Goal: Task Accomplishment & Management: Complete application form

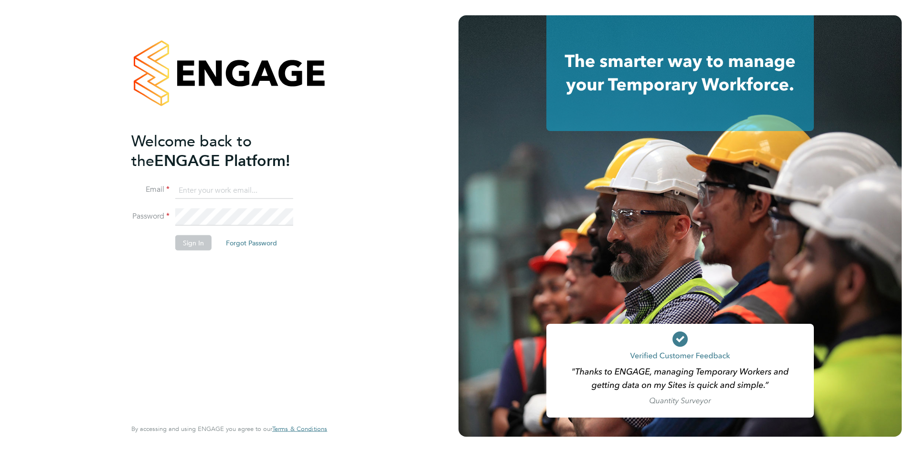
type input "michelle.aldridge@adore-recruitment.co.uk"
click at [200, 242] on button "Sign In" at bounding box center [193, 242] width 36 height 15
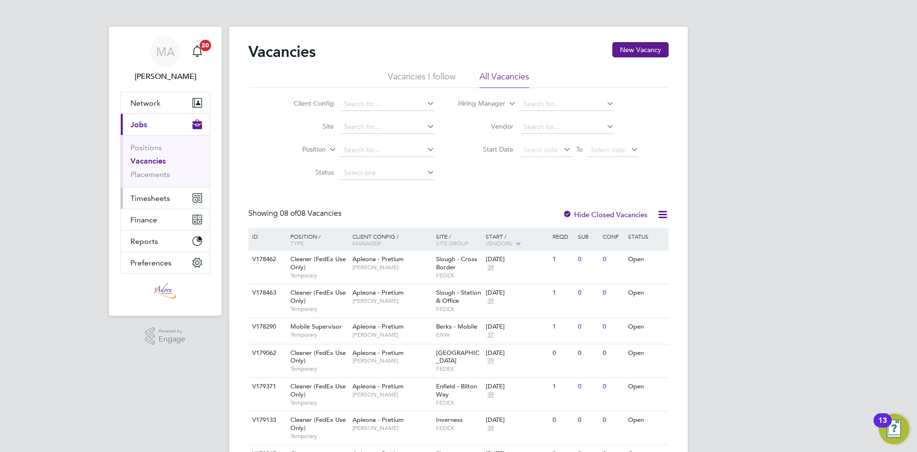
click at [158, 202] on span "Timesheets" at bounding box center [150, 198] width 40 height 9
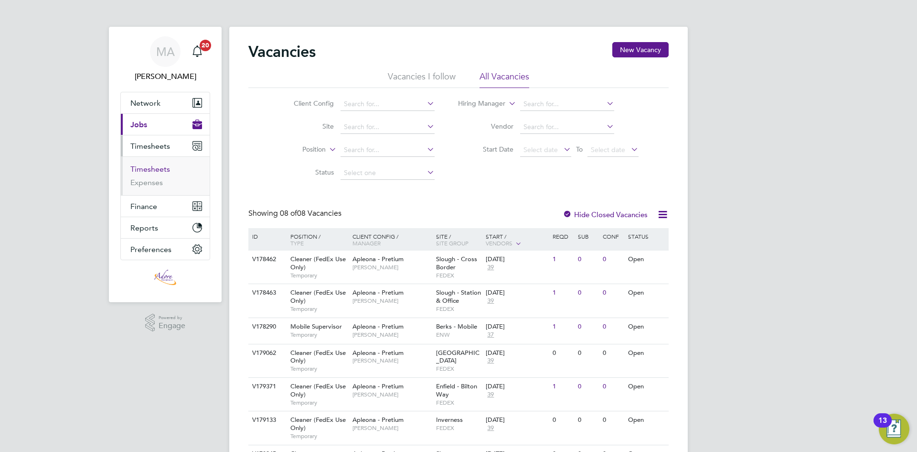
click at [149, 170] on link "Timesheets" at bounding box center [150, 168] width 40 height 9
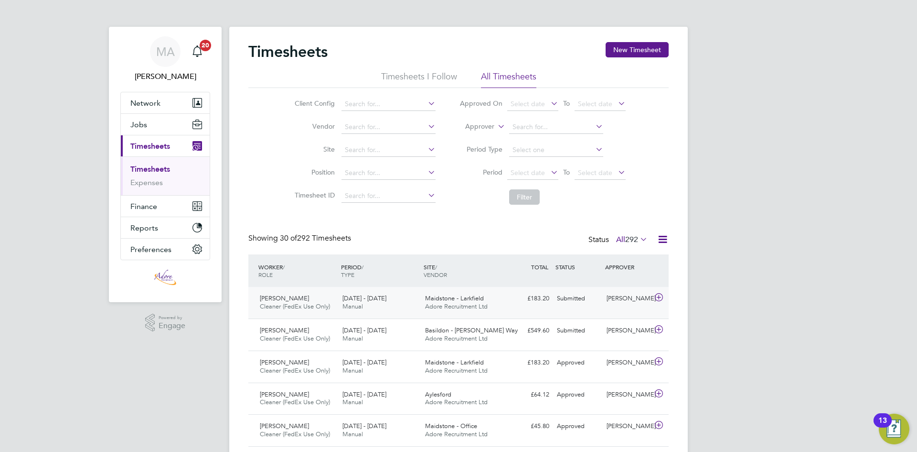
click at [517, 307] on div "Tillie Rial Cleaner (FedEx Use Only) 16 - 22 Aug 2025 16 - 22 Aug 2025 Manual M…" at bounding box center [458, 303] width 421 height 32
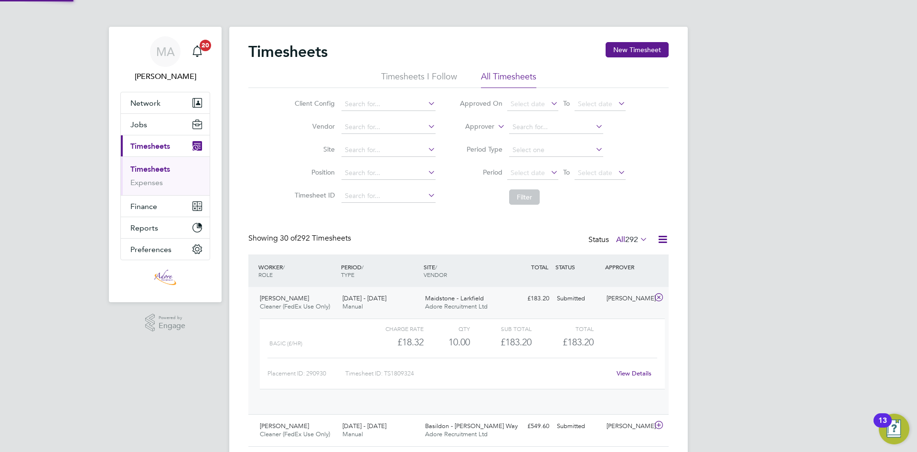
scroll to position [16, 93]
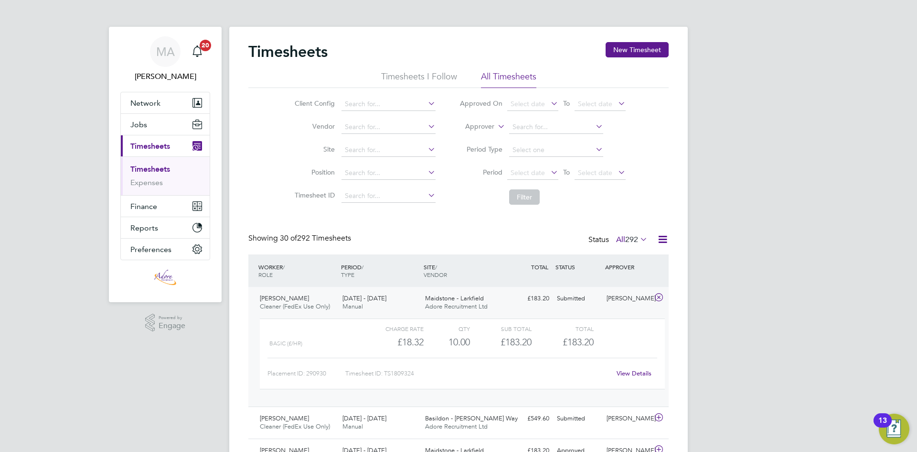
click at [619, 302] on div "Tracy Sellick" at bounding box center [628, 299] width 50 height 16
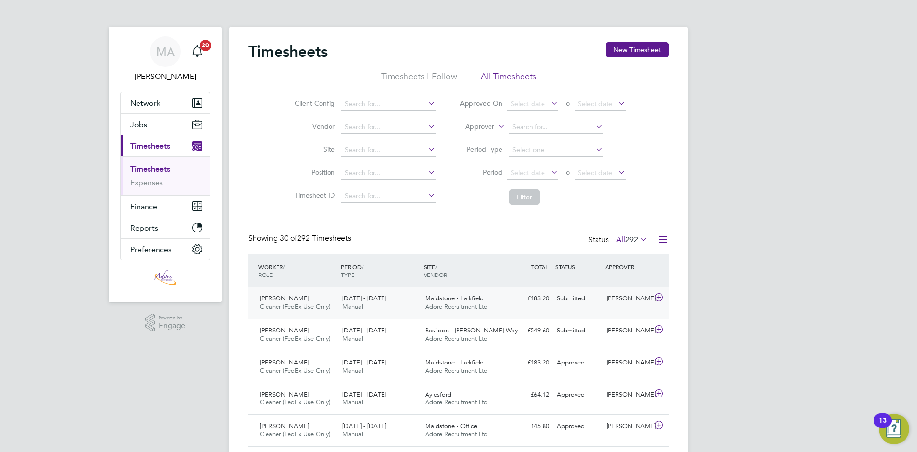
click at [278, 304] on span "Cleaner (FedEx Use Only)" at bounding box center [295, 306] width 70 height 8
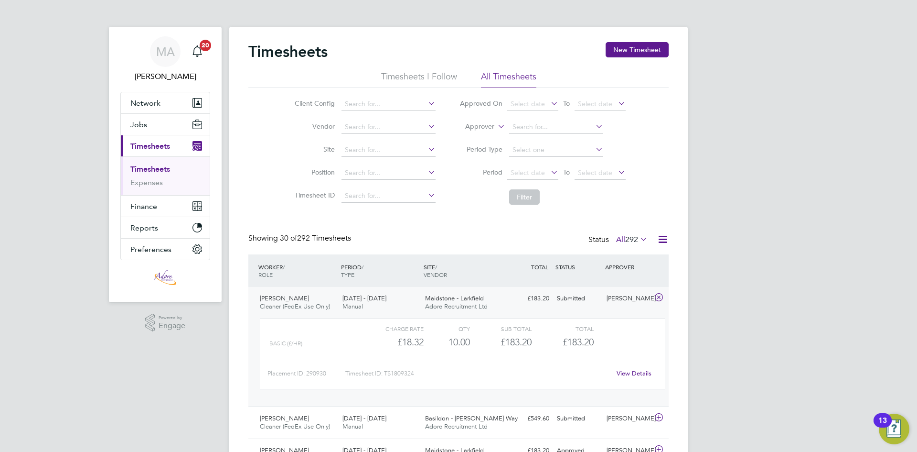
click at [641, 372] on link "View Details" at bounding box center [634, 373] width 35 height 8
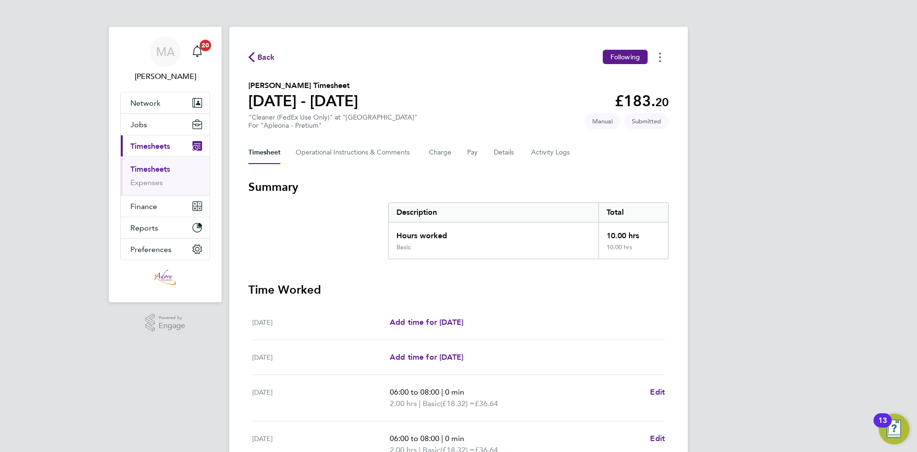
click at [657, 60] on button "Timesheets Menu" at bounding box center [660, 57] width 17 height 15
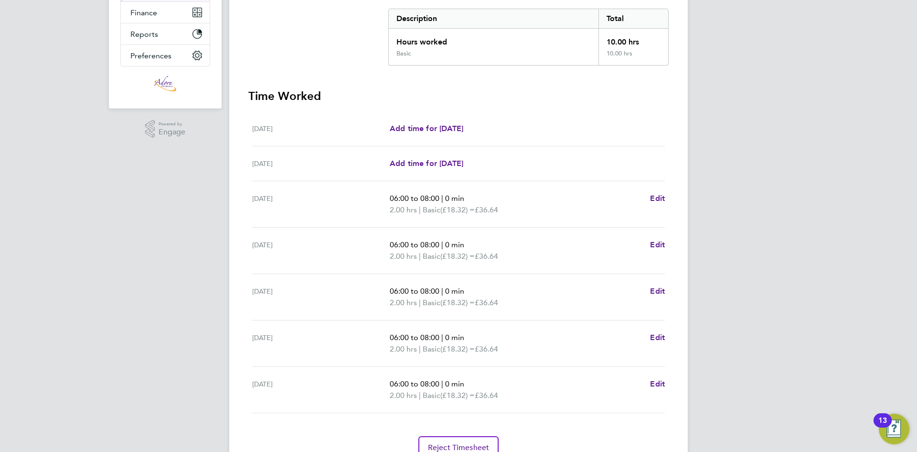
scroll to position [239, 0]
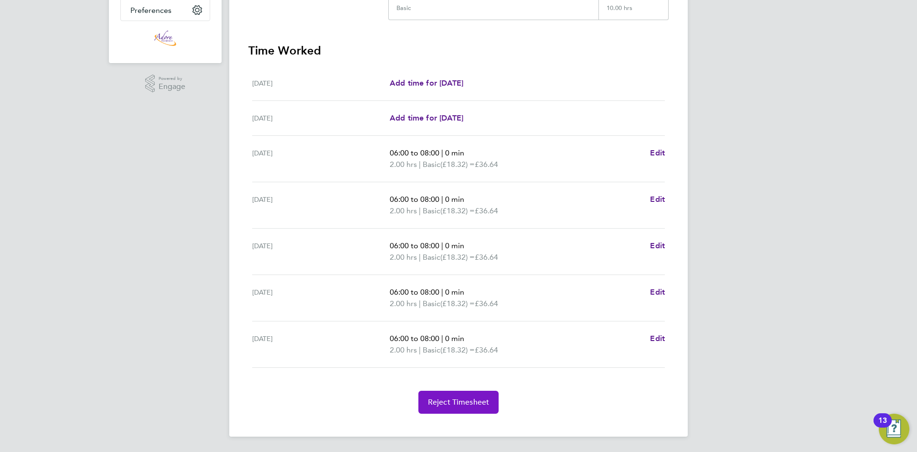
click at [465, 400] on span "Reject Timesheet" at bounding box center [459, 402] width 62 height 10
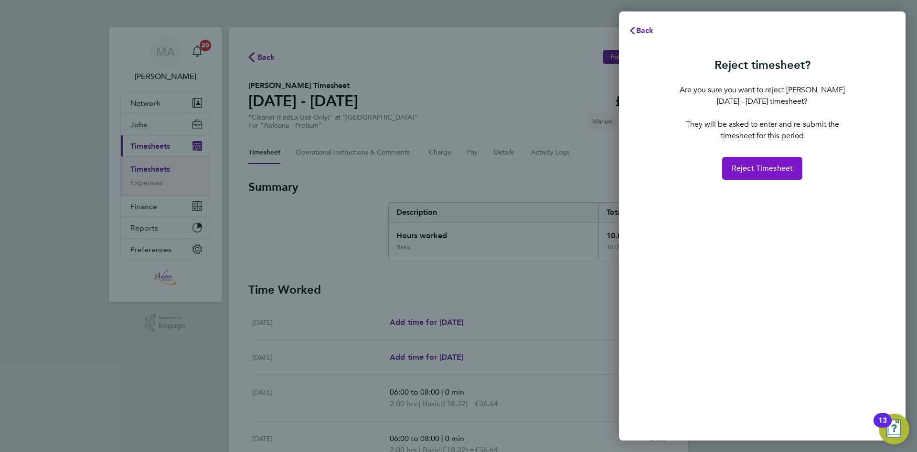
click at [755, 163] on span "Reject Timesheet" at bounding box center [763, 168] width 62 height 10
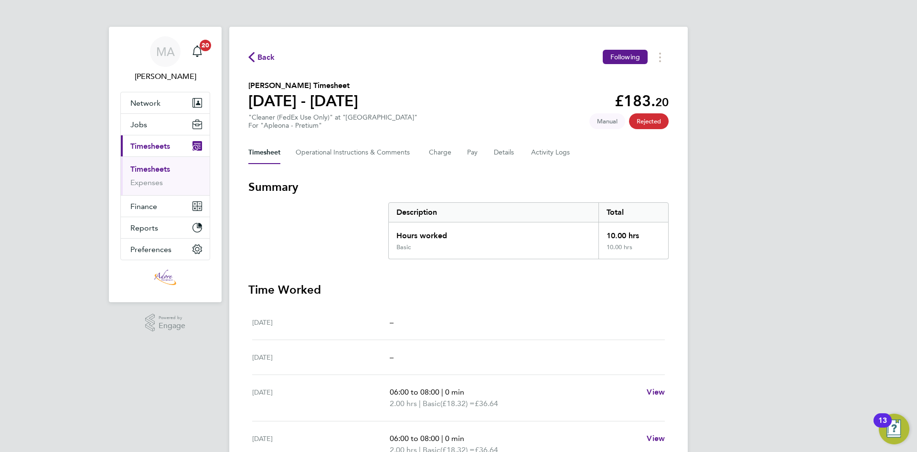
click at [254, 55] on icon "button" at bounding box center [251, 57] width 6 height 10
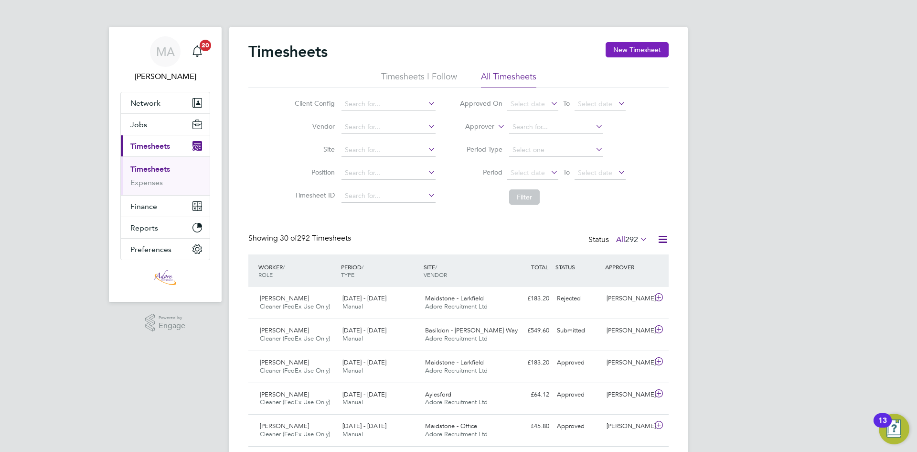
click at [626, 50] on button "New Timesheet" at bounding box center [637, 49] width 63 height 15
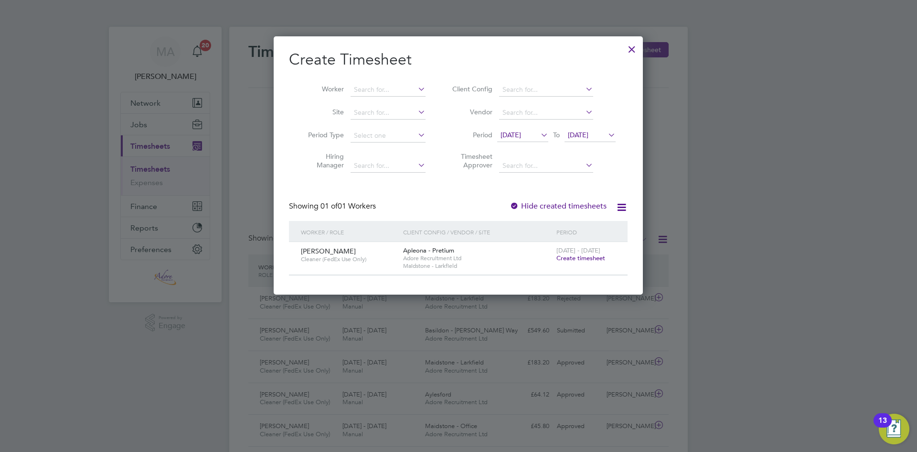
drag, startPoint x: 576, startPoint y: 259, endPoint x: 560, endPoint y: 268, distance: 18.2
click at [577, 259] on span "Create timesheet" at bounding box center [581, 258] width 49 height 8
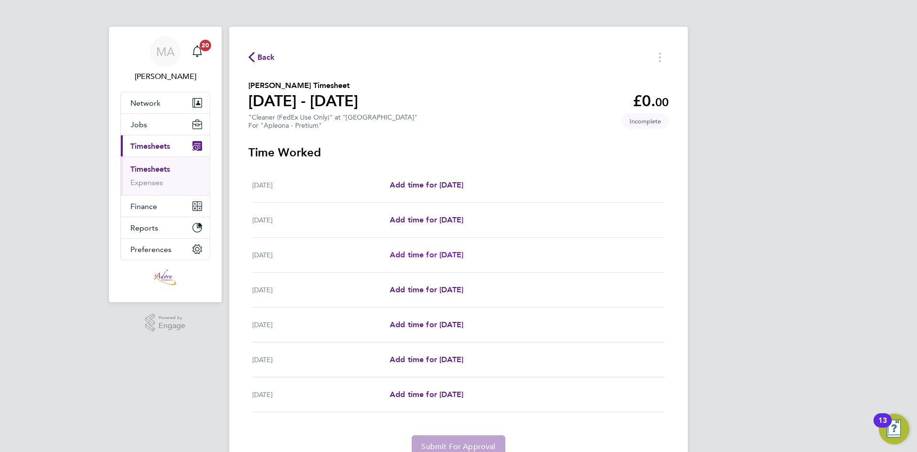
click at [406, 255] on span "Add time for Mon 18 Aug" at bounding box center [427, 254] width 74 height 9
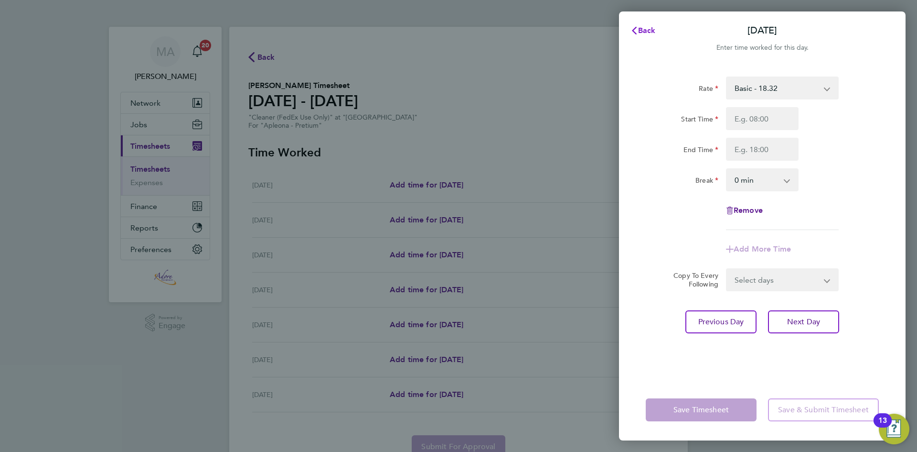
click at [628, 31] on button "Back" at bounding box center [643, 30] width 44 height 19
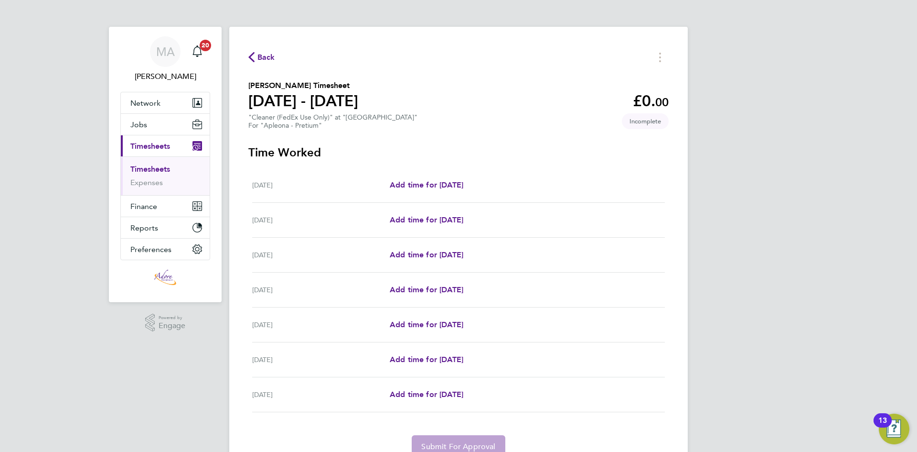
click at [144, 169] on link "Timesheets" at bounding box center [150, 168] width 40 height 9
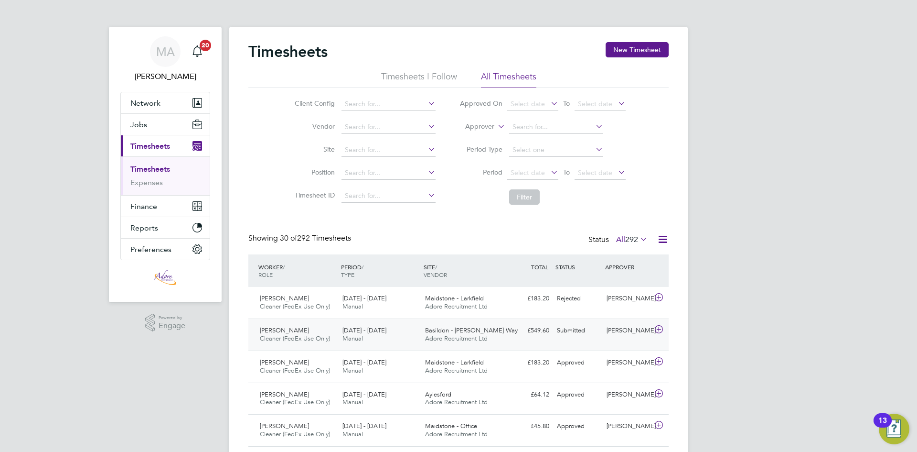
click at [512, 329] on div "£549.60 Submitted" at bounding box center [529, 331] width 50 height 16
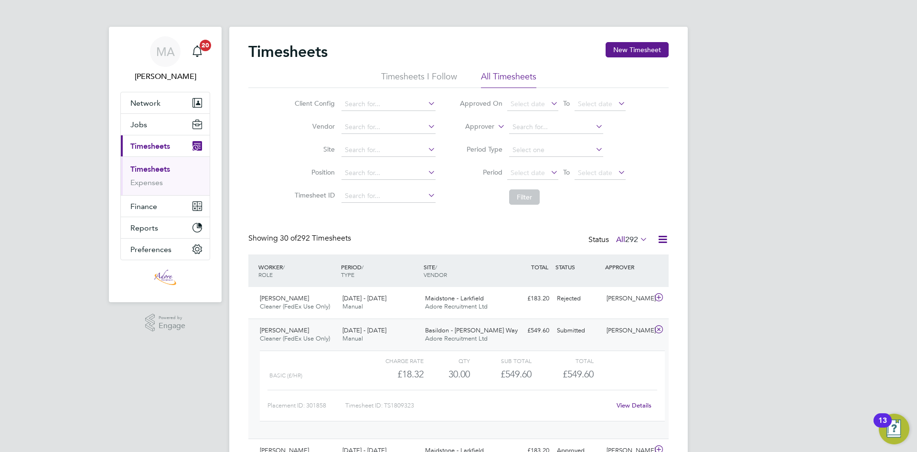
click at [572, 328] on div "Submitted" at bounding box center [578, 331] width 50 height 16
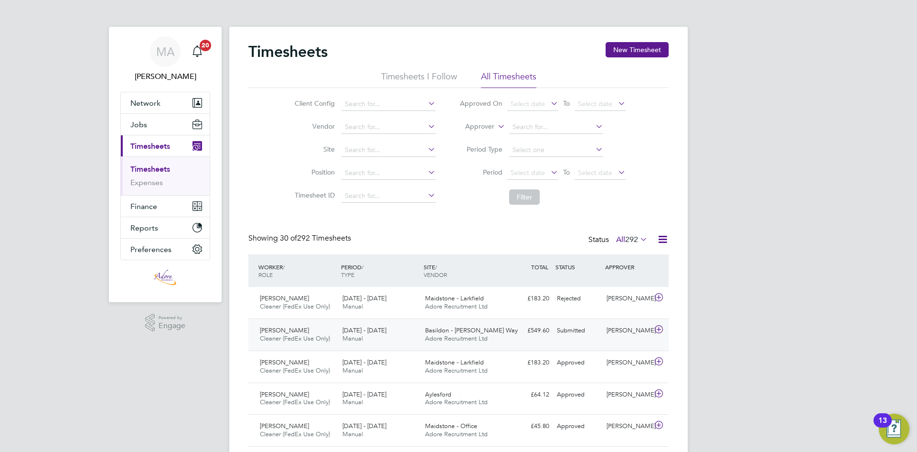
click at [572, 328] on div "Submitted" at bounding box center [578, 331] width 50 height 16
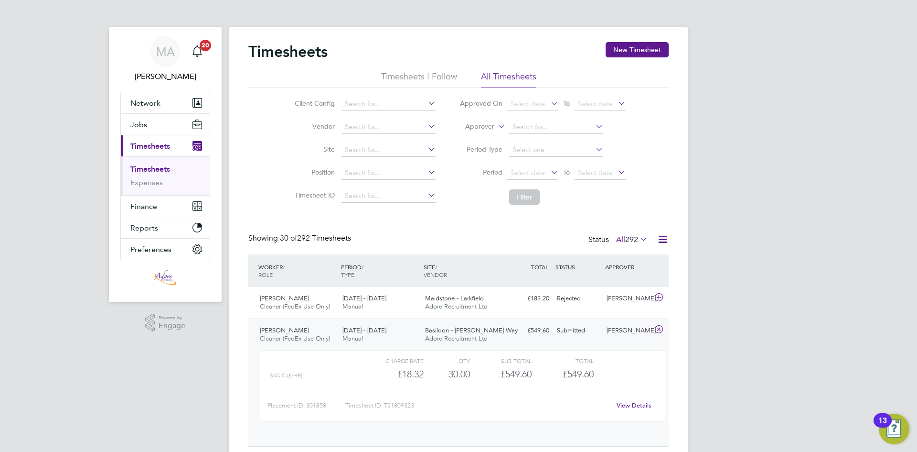
click at [572, 328] on div "Submitted" at bounding box center [578, 331] width 50 height 16
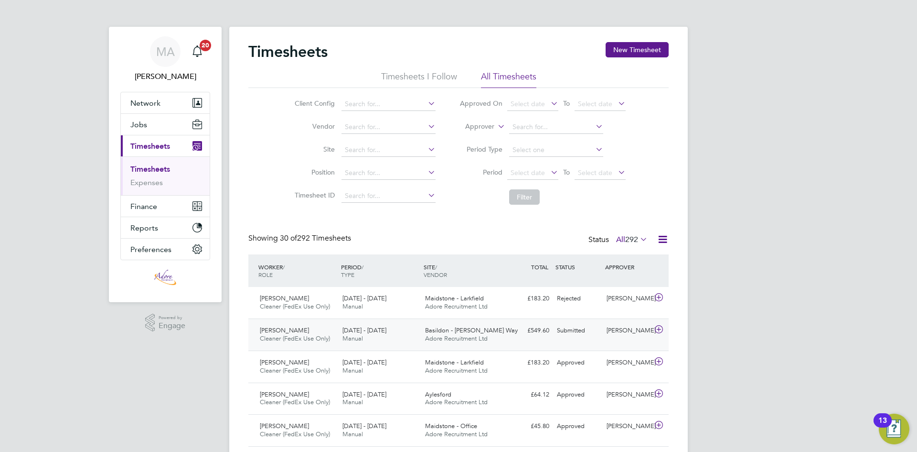
click at [569, 333] on div "Submitted" at bounding box center [578, 331] width 50 height 16
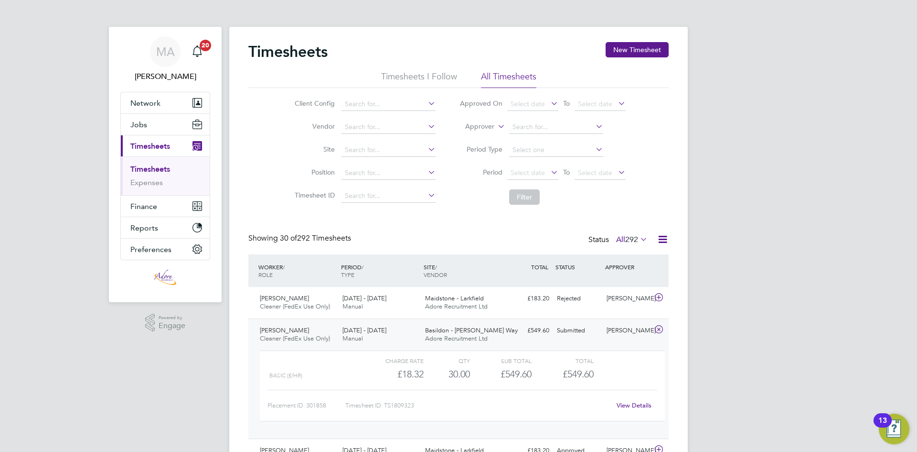
click at [632, 407] on link "View Details" at bounding box center [634, 405] width 35 height 8
click at [651, 49] on button "New Timesheet" at bounding box center [637, 49] width 63 height 15
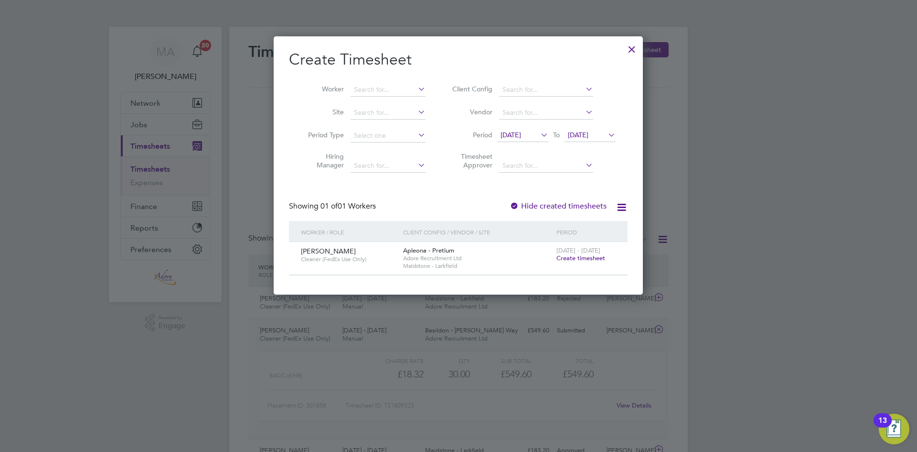
click at [573, 259] on span "Create timesheet" at bounding box center [581, 258] width 49 height 8
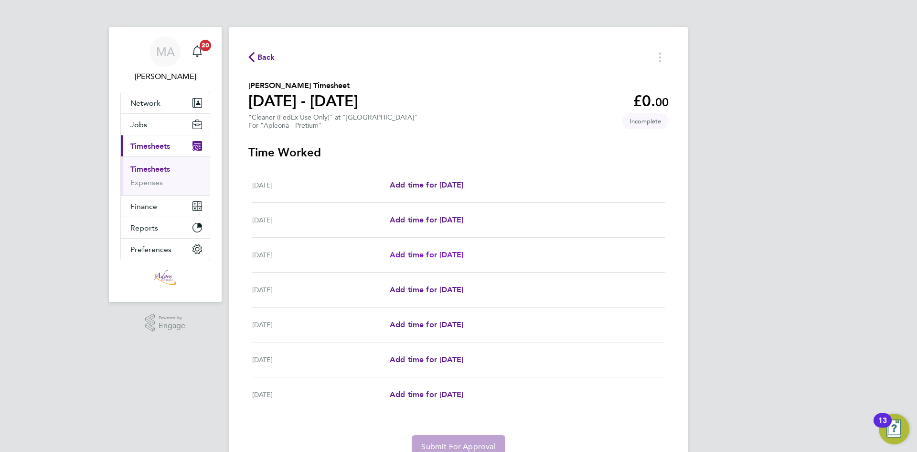
click at [428, 254] on span "Add time for Mon 18 Aug" at bounding box center [427, 254] width 74 height 9
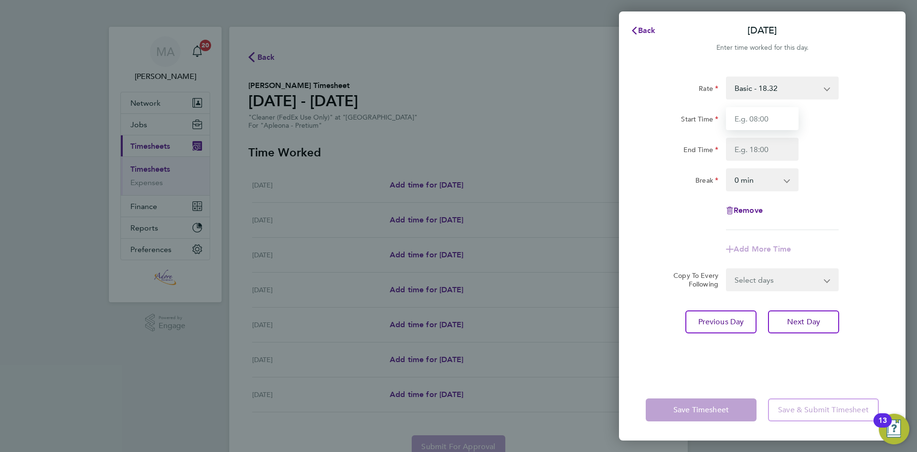
click at [748, 120] on input "Start Time" at bounding box center [762, 118] width 73 height 23
type input "06:00"
click at [758, 152] on input "End Time" at bounding box center [762, 149] width 73 height 23
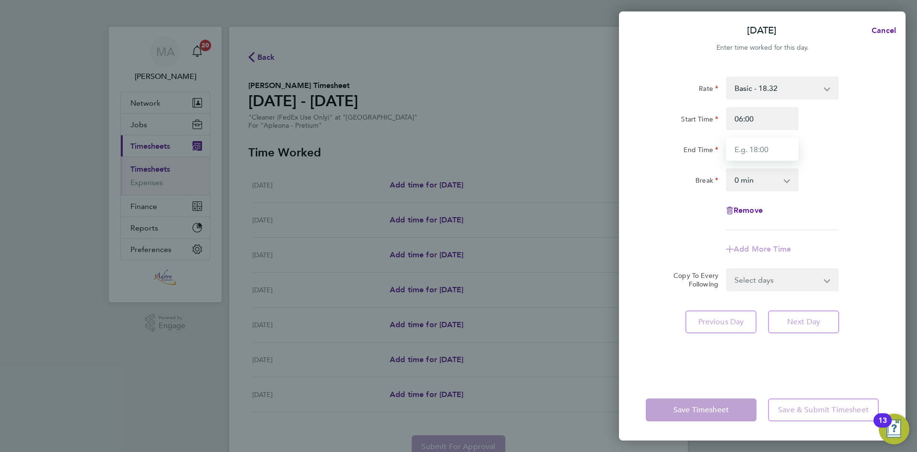
type input "08:00"
click at [748, 175] on select "0 min 15 min 30 min 45 min 60 min 75 min 90 min" at bounding box center [756, 179] width 59 height 21
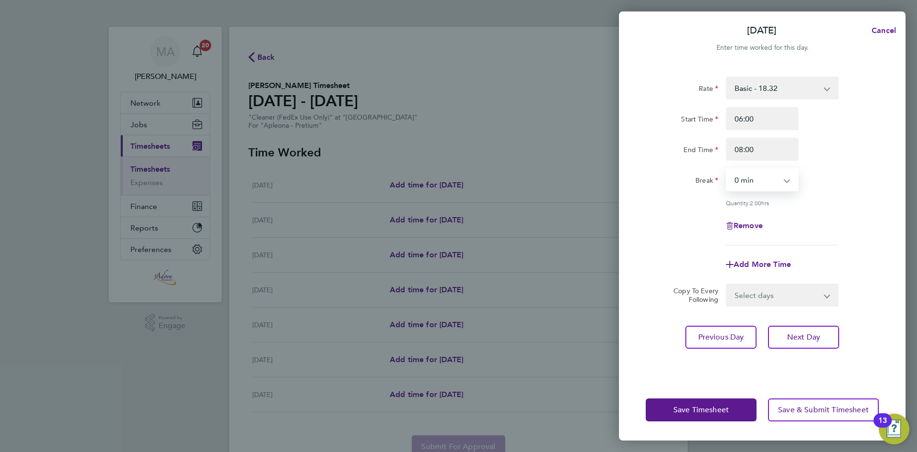
click at [748, 176] on select "0 min 15 min 30 min 45 min 60 min 75 min 90 min" at bounding box center [756, 179] width 59 height 21
click at [758, 264] on span "Add More Time" at bounding box center [762, 263] width 57 height 9
select select "null"
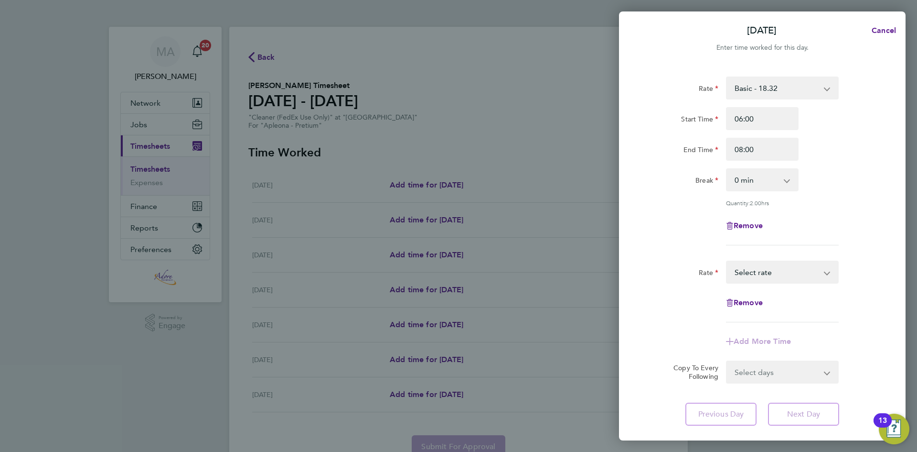
click at [755, 272] on select "Basic - 18.32 Select rate" at bounding box center [776, 271] width 99 height 21
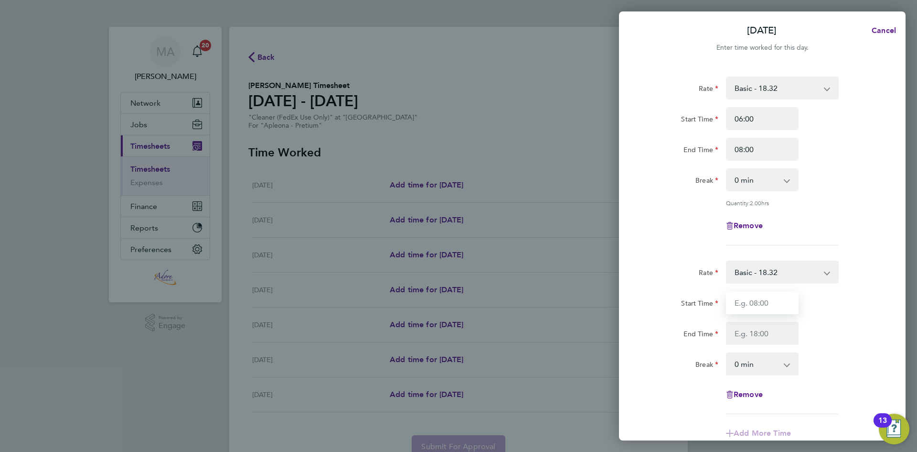
click at [742, 299] on input "Start Time" at bounding box center [762, 302] width 73 height 23
type input "18:00"
click at [780, 337] on input "End Time" at bounding box center [762, 333] width 73 height 23
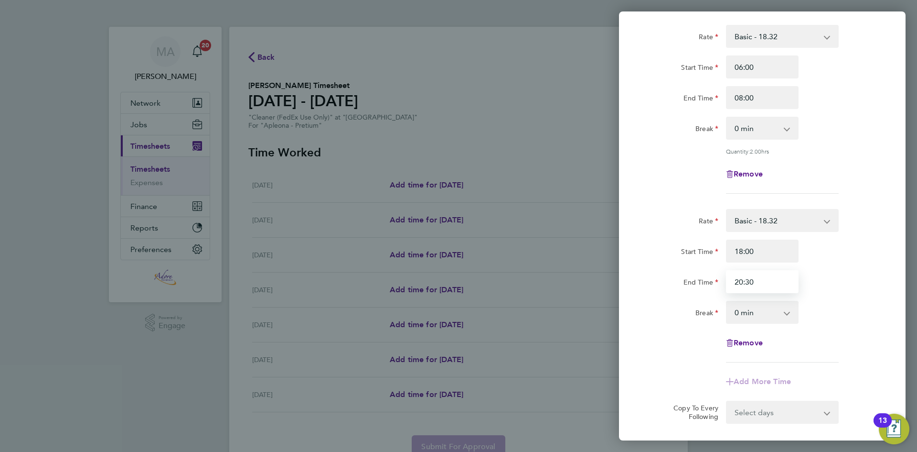
scroll to position [143, 0]
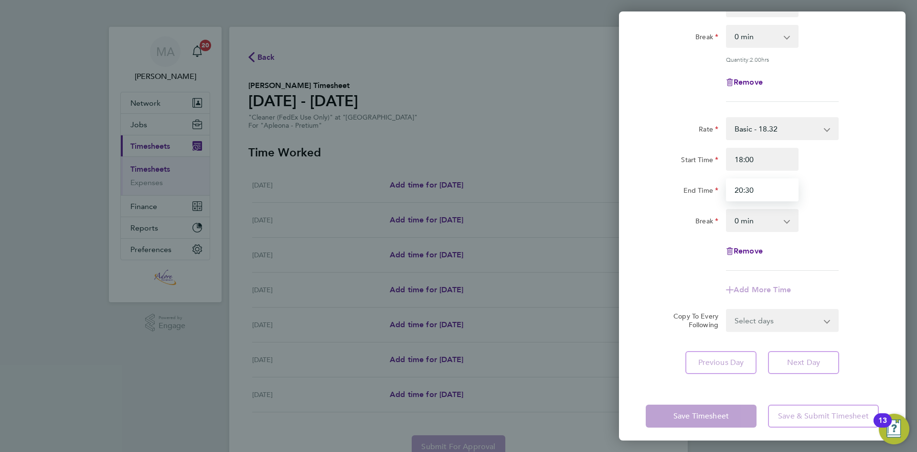
type input "20:30"
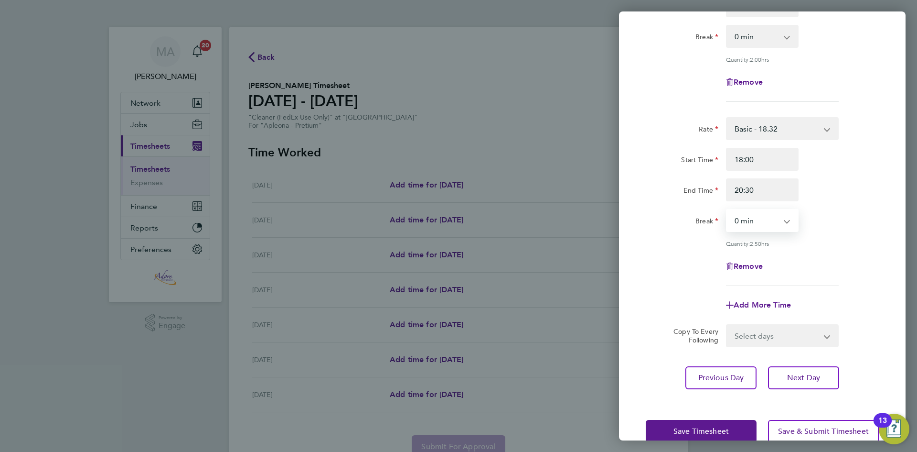
click at [761, 220] on select "0 min 15 min 30 min 45 min 60 min 75 min 90 min" at bounding box center [756, 220] width 59 height 21
click at [813, 378] on span "Next Day" at bounding box center [803, 378] width 33 height 10
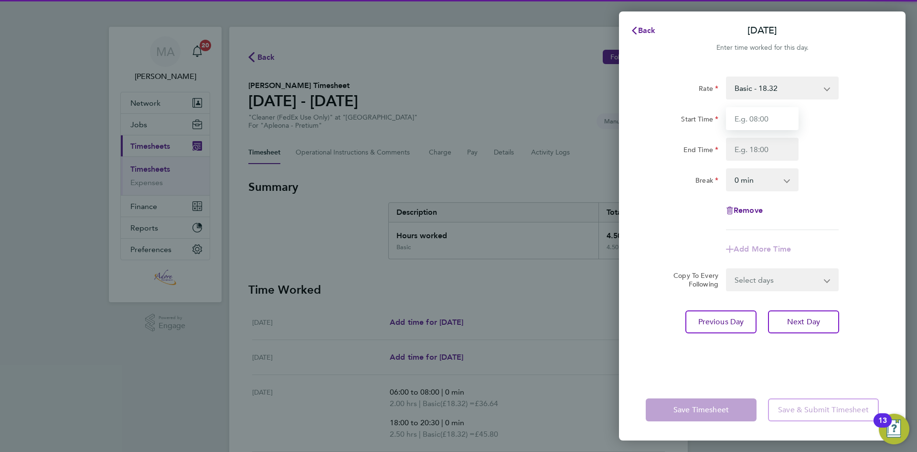
click at [752, 122] on input "Start Time" at bounding box center [762, 118] width 73 height 23
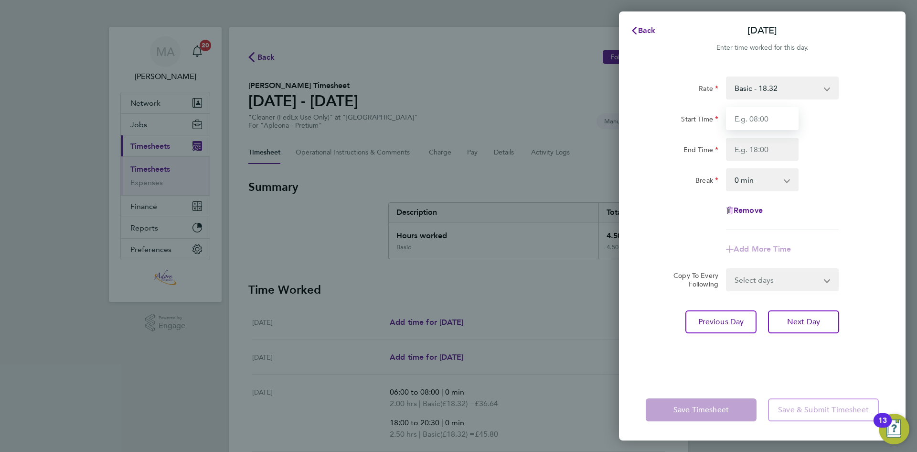
type input "06:00"
click at [737, 148] on input "End Time" at bounding box center [762, 149] width 73 height 23
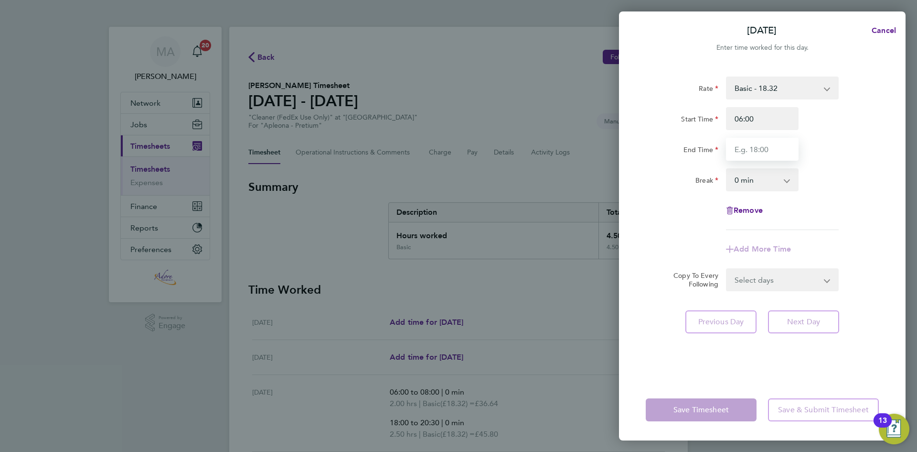
type input "08:00"
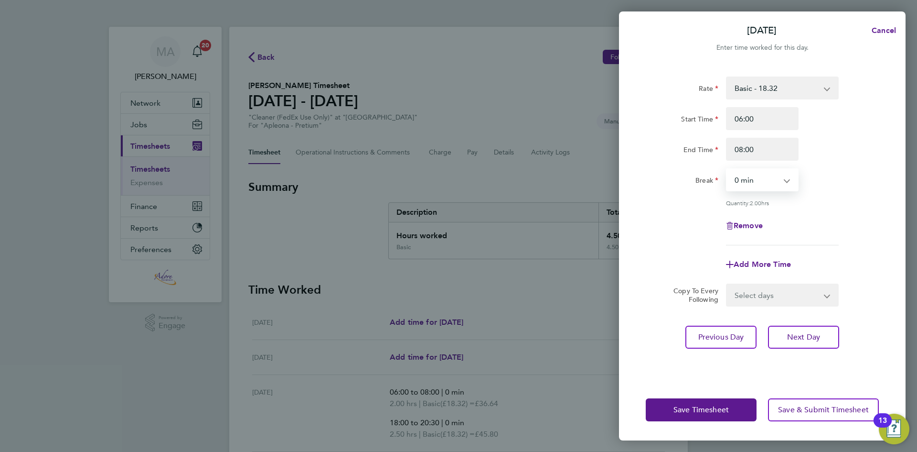
click at [738, 174] on select "0 min 15 min 30 min 45 min 60 min 75 min 90 min" at bounding box center [756, 179] width 59 height 21
click at [727, 169] on select "0 min 15 min 30 min 45 min 60 min 75 min 90 min" at bounding box center [756, 179] width 59 height 21
click at [825, 335] on button "Next Day" at bounding box center [803, 336] width 71 height 23
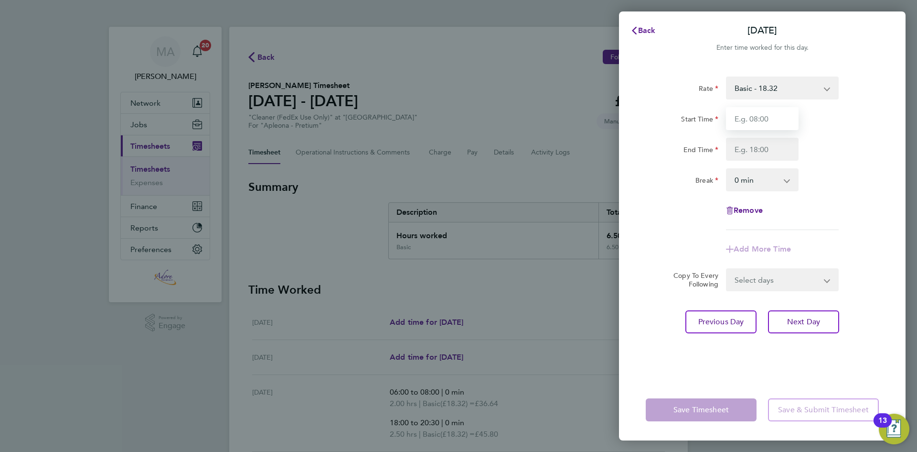
click at [737, 119] on input "Start Time" at bounding box center [762, 118] width 73 height 23
type input "06:00"
drag, startPoint x: 756, startPoint y: 147, endPoint x: 761, endPoint y: 158, distance: 11.5
click at [756, 147] on input "End Time" at bounding box center [762, 149] width 73 height 23
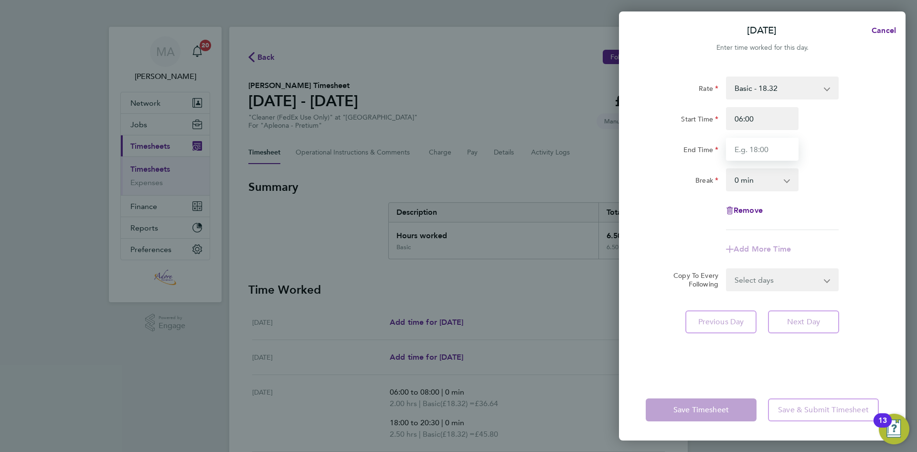
type input "08:00"
drag, startPoint x: 746, startPoint y: 181, endPoint x: 748, endPoint y: 189, distance: 8.2
click at [746, 181] on select "0 min 15 min 30 min 45 min 60 min 75 min 90 min" at bounding box center [756, 179] width 59 height 21
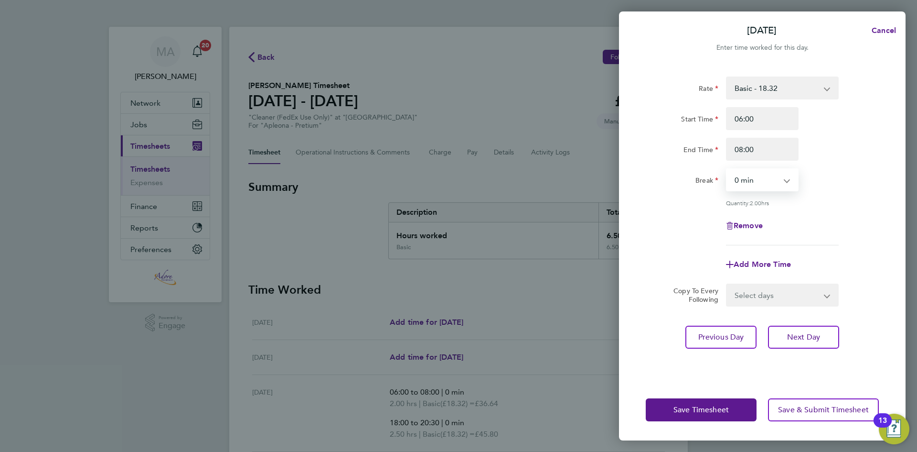
click at [727, 169] on select "0 min 15 min 30 min 45 min 60 min 75 min 90 min" at bounding box center [756, 179] width 59 height 21
click at [836, 227] on div "Remove" at bounding box center [762, 225] width 241 height 23
click at [814, 336] on span "Next Day" at bounding box center [803, 337] width 33 height 10
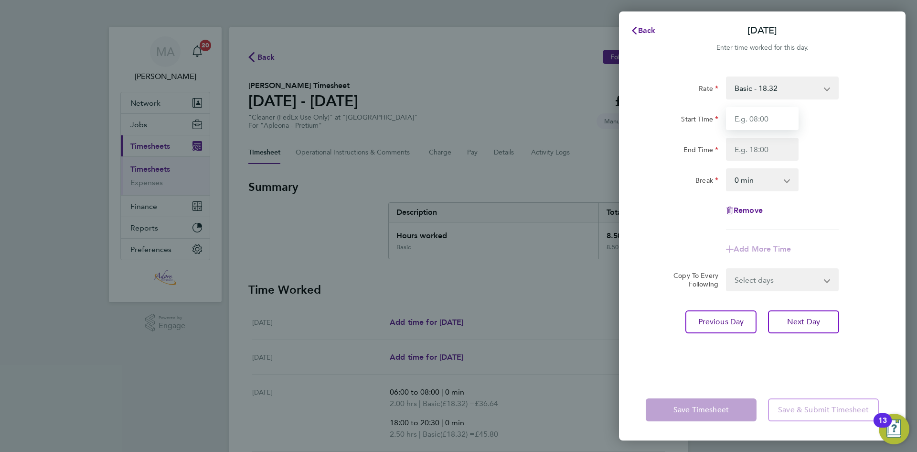
click at [750, 113] on input "Start Time" at bounding box center [762, 118] width 73 height 23
type input "06:00"
click at [760, 149] on input "End Time" at bounding box center [762, 149] width 73 height 23
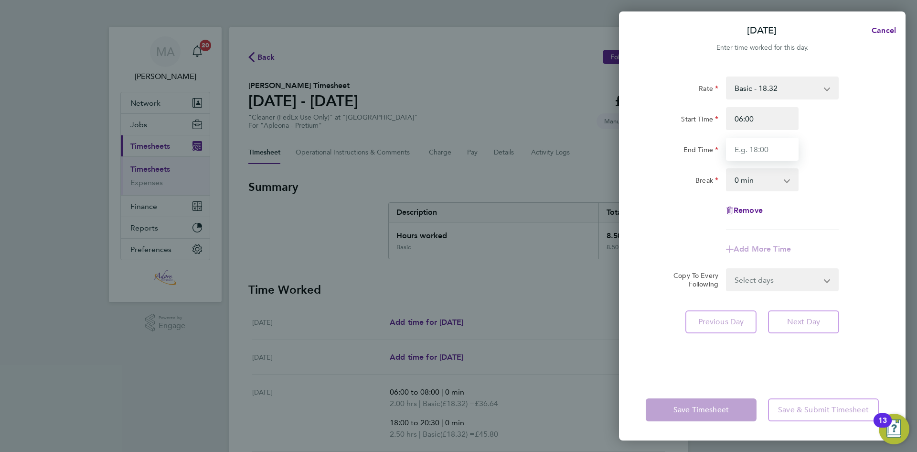
type input "08:00"
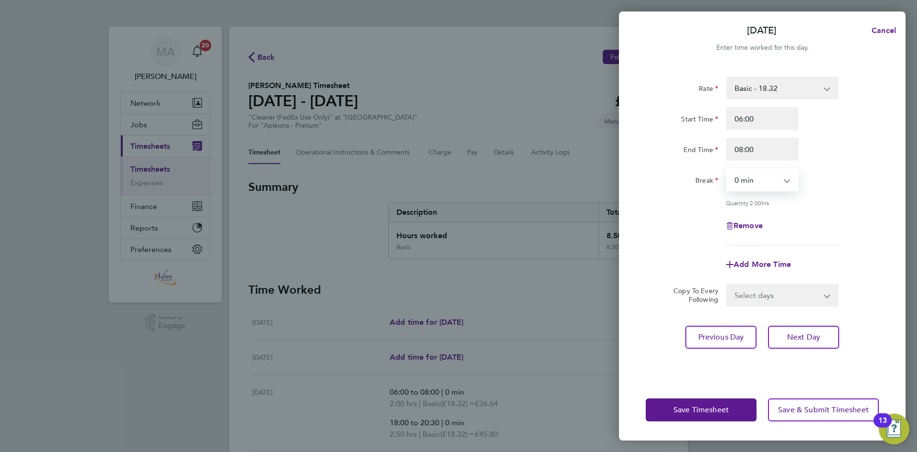
click at [768, 172] on select "0 min 15 min 30 min 45 min 60 min 75 min 90 min" at bounding box center [756, 179] width 59 height 21
drag, startPoint x: 770, startPoint y: 177, endPoint x: 783, endPoint y: 199, distance: 25.9
click at [770, 177] on select "0 min 15 min 30 min 45 min 60 min 75 min 90 min" at bounding box center [756, 179] width 59 height 21
click at [810, 338] on span "Next Day" at bounding box center [803, 337] width 33 height 10
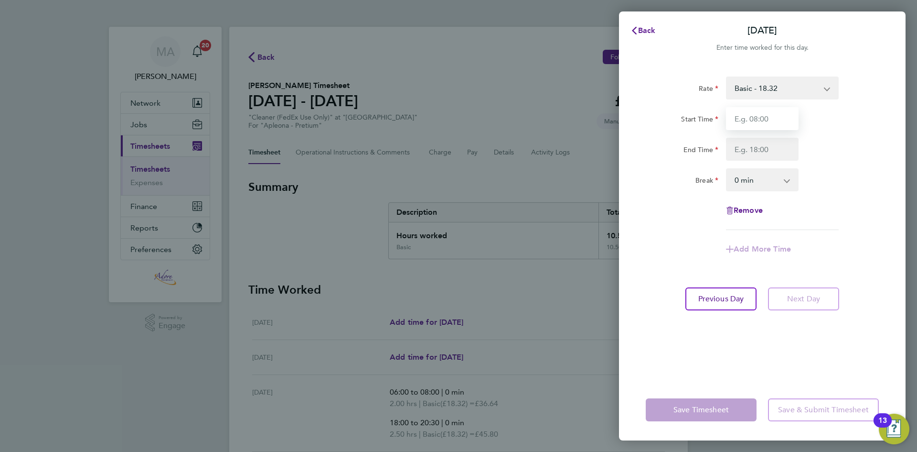
click at [750, 116] on input "Start Time" at bounding box center [762, 118] width 73 height 23
type input "06:00"
click at [748, 142] on input "End Time" at bounding box center [762, 149] width 73 height 23
type input "08:00"
click at [775, 178] on select "0 min 15 min 30 min 45 min 60 min 75 min 90 min" at bounding box center [756, 179] width 59 height 21
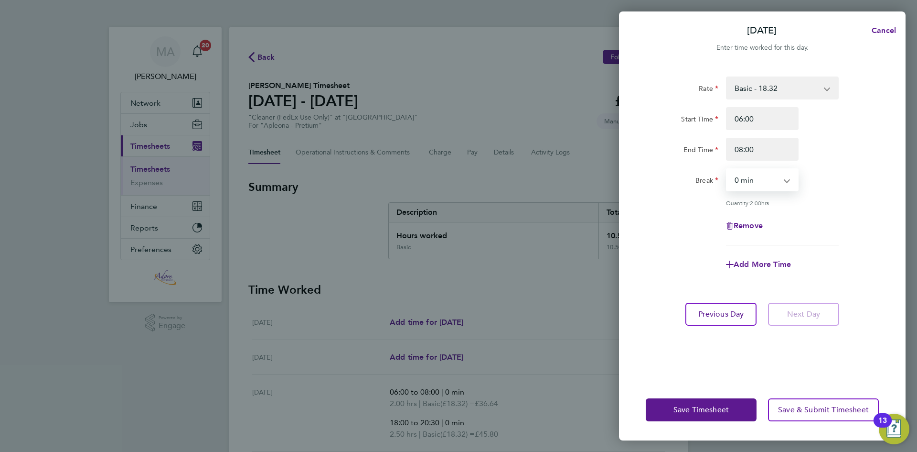
drag, startPoint x: 775, startPoint y: 180, endPoint x: 777, endPoint y: 186, distance: 5.9
click at [775, 180] on select "0 min 15 min 30 min 45 min 60 min 75 min 90 min" at bounding box center [756, 179] width 59 height 21
click at [750, 261] on span "Add More Time" at bounding box center [762, 263] width 57 height 9
select select "null"
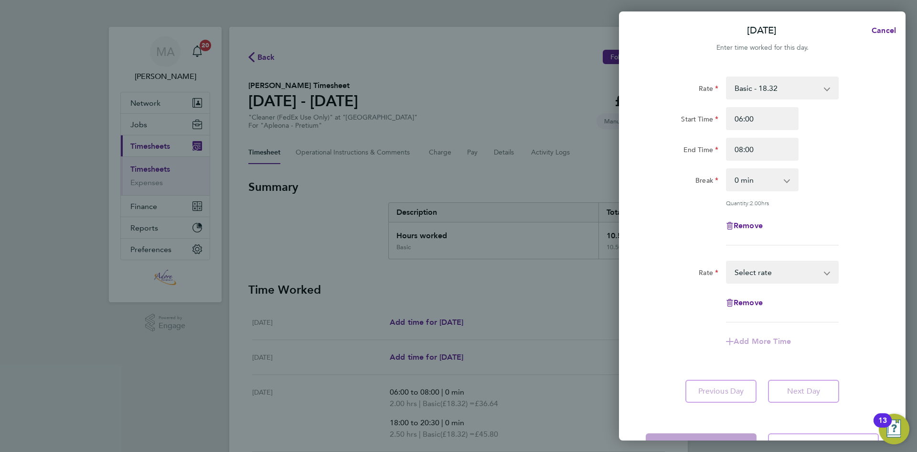
drag, startPoint x: 764, startPoint y: 270, endPoint x: 769, endPoint y: 276, distance: 8.2
click at [764, 270] on select "Basic - 18.32 Select rate" at bounding box center [776, 271] width 99 height 21
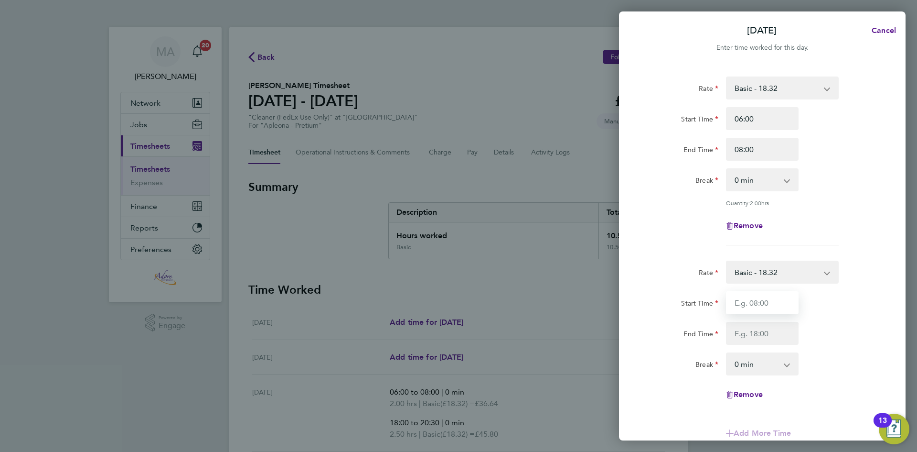
drag, startPoint x: 755, startPoint y: 300, endPoint x: 774, endPoint y: 306, distance: 20.1
click at [755, 300] on input "Start Time" at bounding box center [762, 302] width 73 height 23
type input "2"
type input "18:00"
type input "20:30"
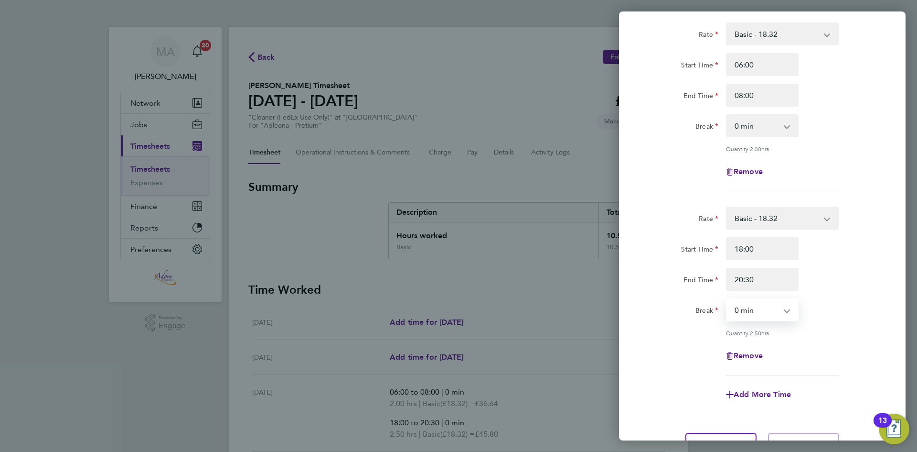
scroll to position [140, 0]
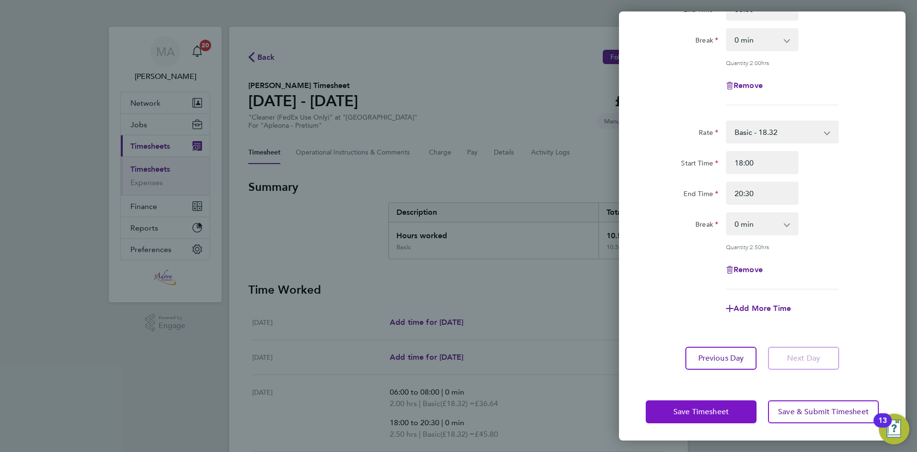
click at [698, 409] on span "Save Timesheet" at bounding box center [701, 412] width 55 height 10
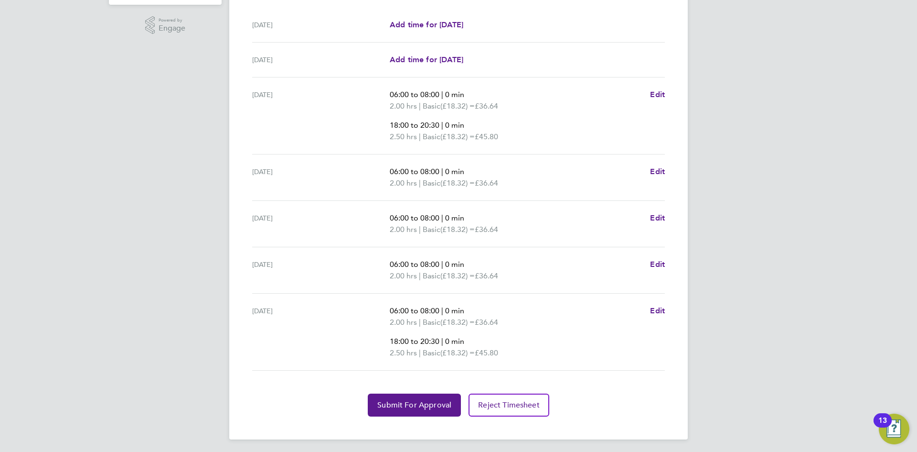
scroll to position [300, 0]
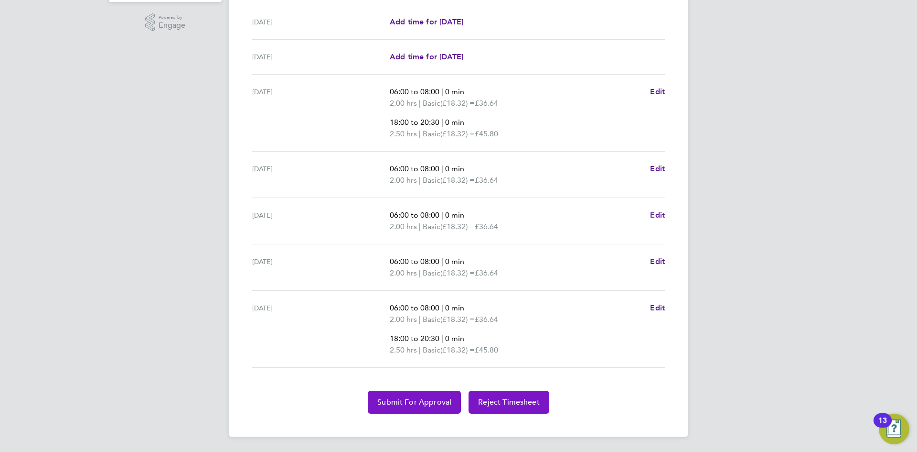
drag, startPoint x: 413, startPoint y: 395, endPoint x: 478, endPoint y: 405, distance: 66.3
click at [413, 395] on button "Submit For Approval" at bounding box center [414, 401] width 93 height 23
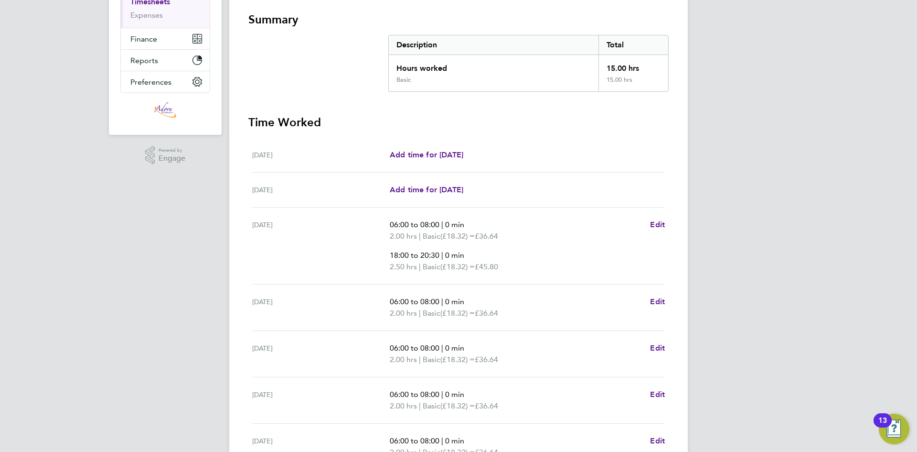
scroll to position [0, 0]
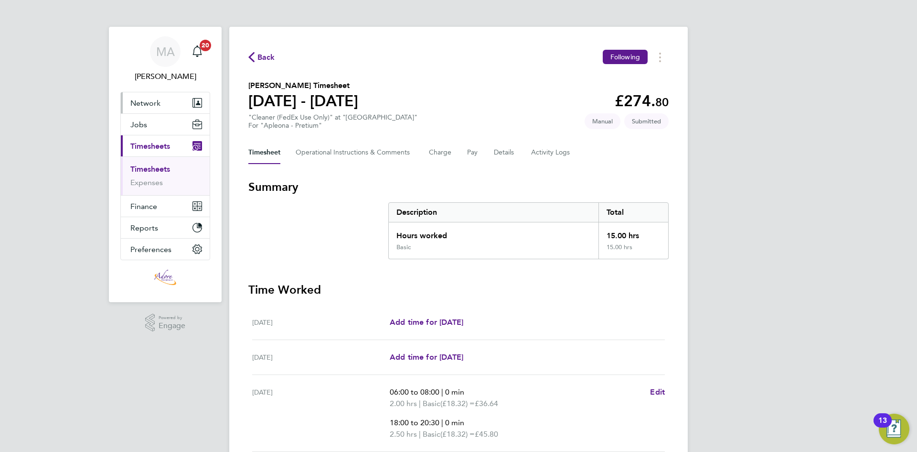
click at [156, 106] on span "Network" at bounding box center [145, 102] width 30 height 9
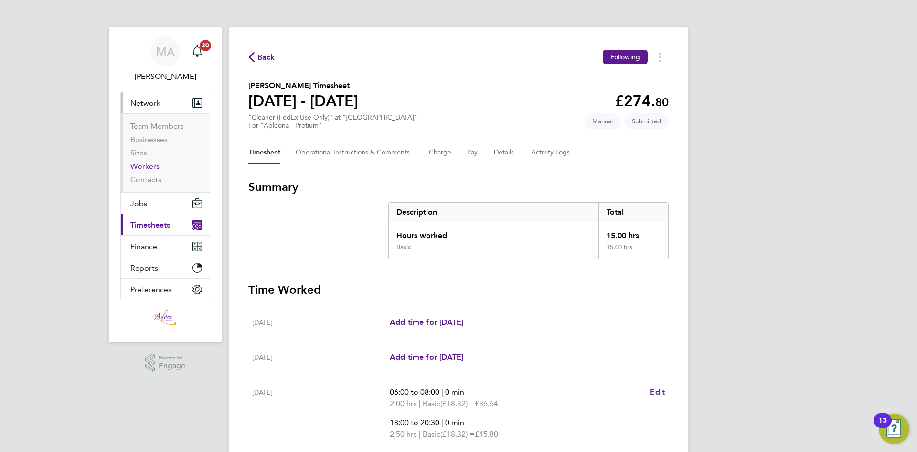
click at [148, 166] on link "Workers" at bounding box center [144, 166] width 29 height 9
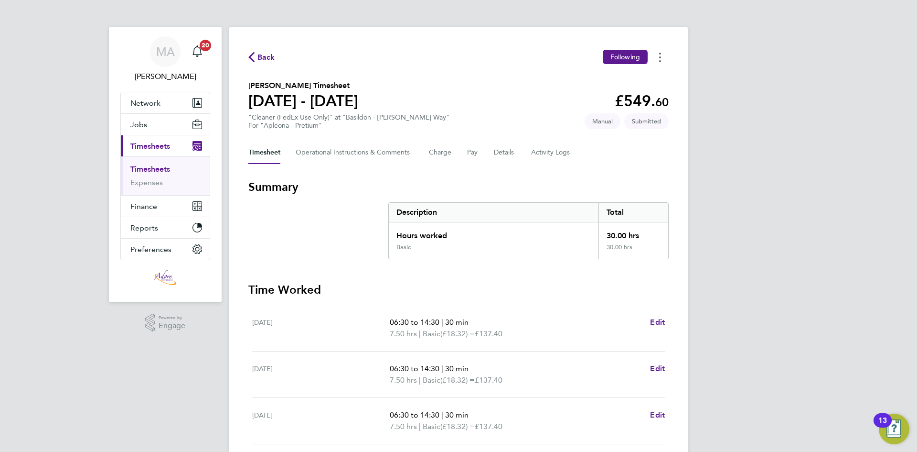
click at [663, 57] on button "Timesheets Menu" at bounding box center [660, 57] width 17 height 15
